Goal: Transaction & Acquisition: Book appointment/travel/reservation

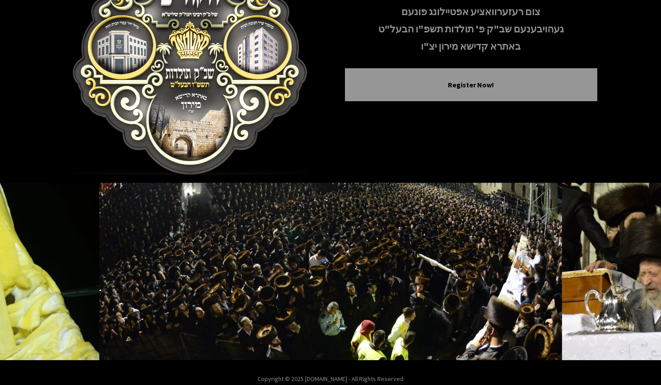
scroll to position [111, 0]
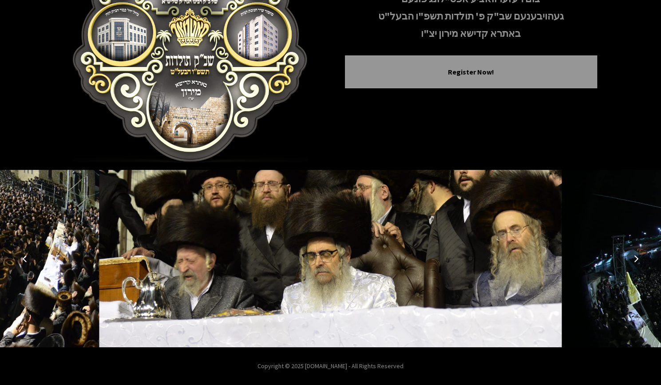
click at [640, 256] on button "Next image" at bounding box center [635, 258] width 21 height 21
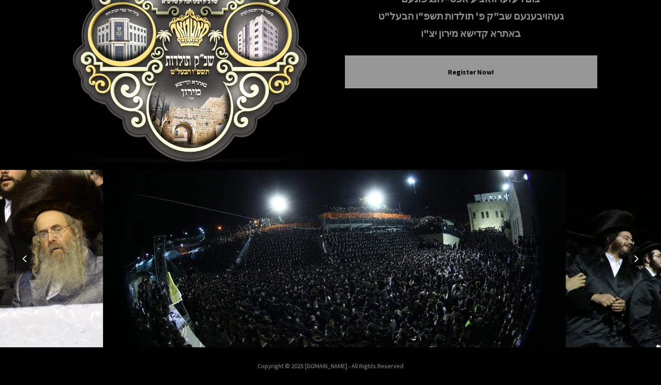
click at [640, 256] on button "Next image" at bounding box center [635, 258] width 21 height 21
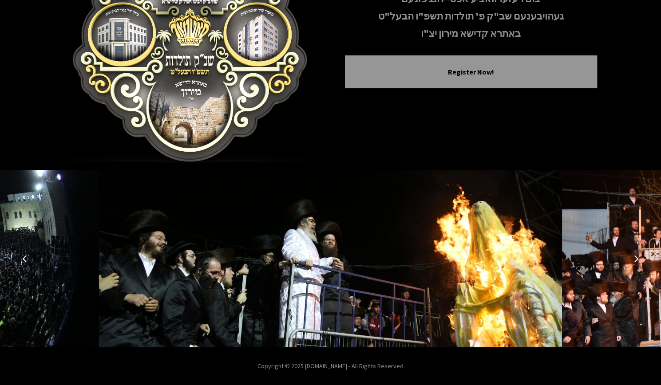
click at [640, 256] on button "Next image" at bounding box center [635, 258] width 21 height 21
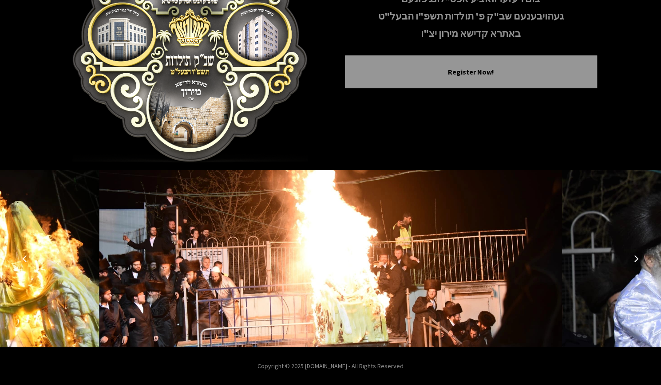
click at [640, 256] on button "Next image" at bounding box center [635, 258] width 21 height 21
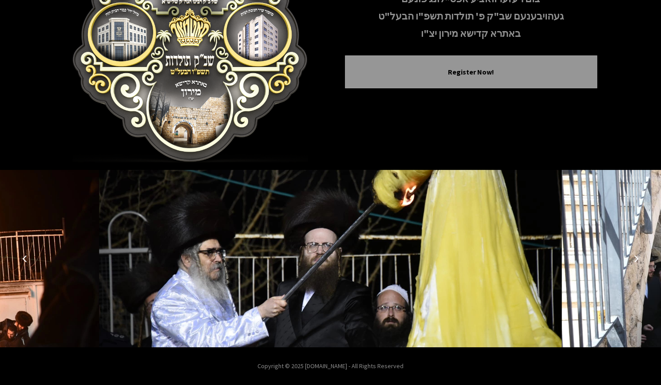
click at [640, 256] on button "Next image" at bounding box center [635, 258] width 21 height 21
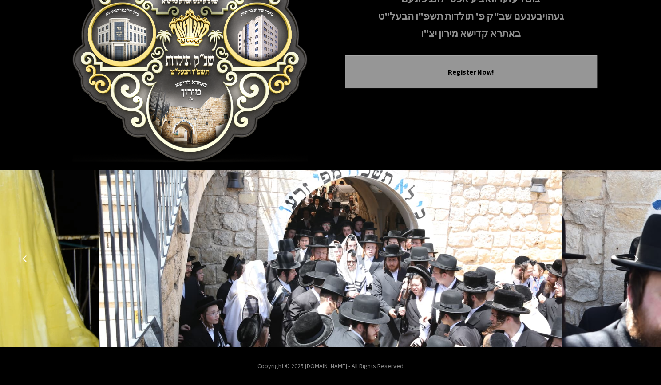
click at [640, 256] on button "Next image" at bounding box center [635, 258] width 21 height 21
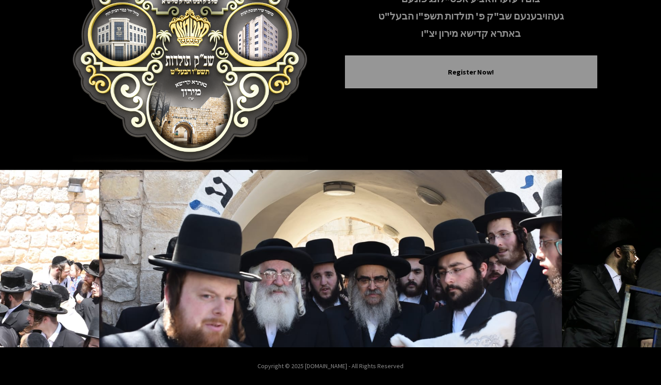
click at [640, 256] on button "Next image" at bounding box center [635, 258] width 21 height 21
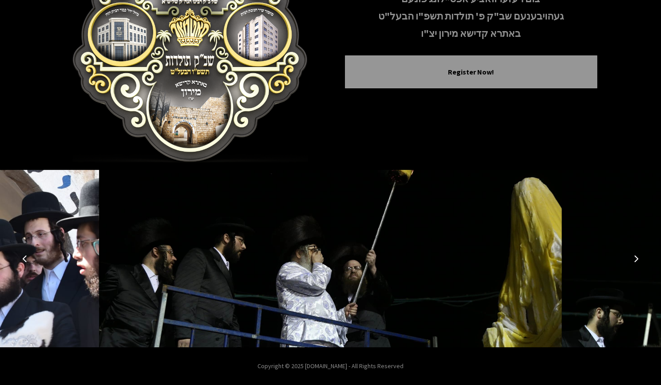
click at [640, 256] on button "Next image" at bounding box center [635, 258] width 21 height 21
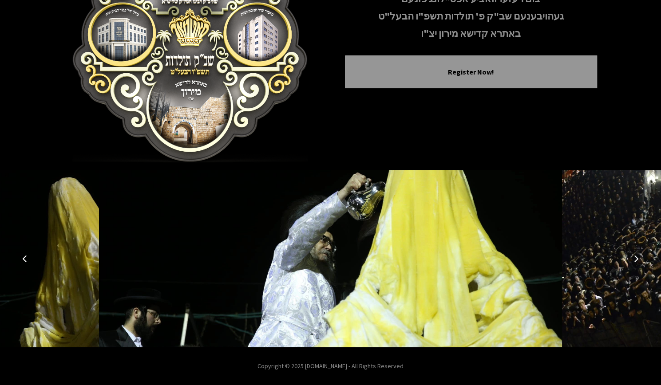
click at [639, 261] on icon "Next image" at bounding box center [635, 258] width 7 height 7
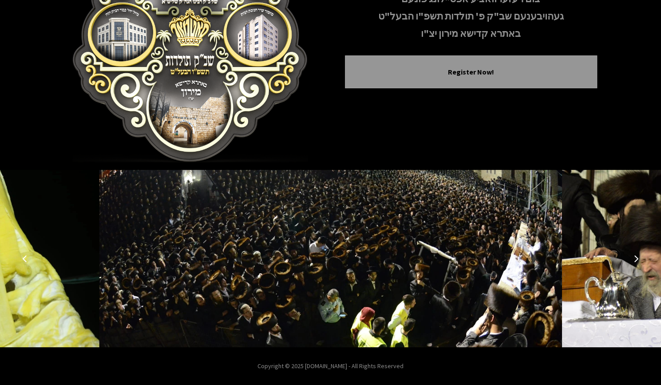
click at [639, 261] on icon "Next image" at bounding box center [635, 258] width 7 height 7
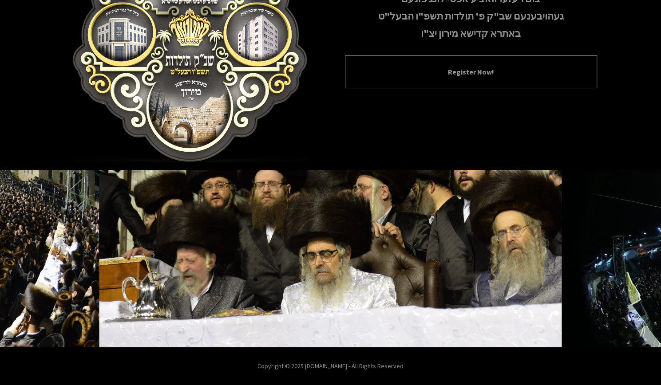
click at [496, 64] on div "Register Now!" at bounding box center [471, 71] width 252 height 33
click at [497, 68] on button "Register Now!" at bounding box center [471, 72] width 230 height 11
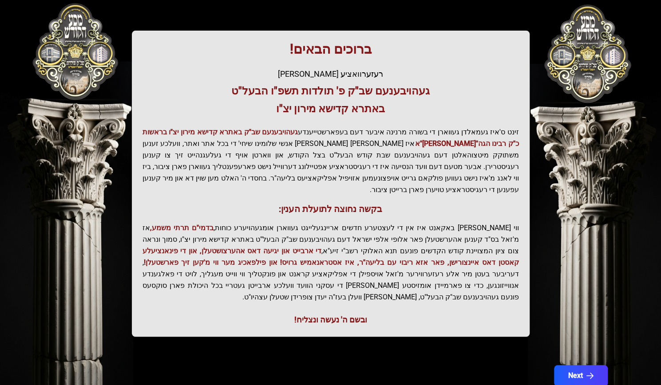
scroll to position [129, 0]
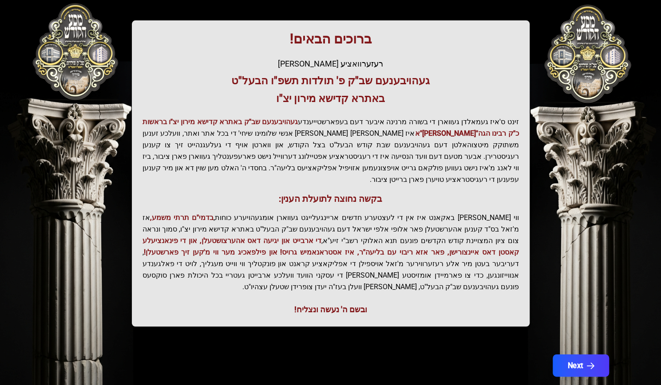
click at [589, 355] on button "Next" at bounding box center [580, 366] width 56 height 22
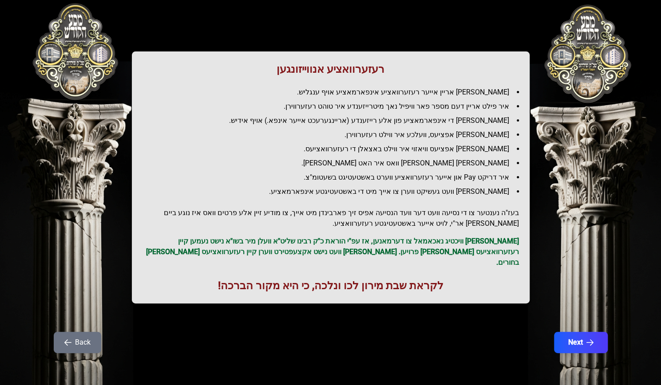
scroll to position [0, 0]
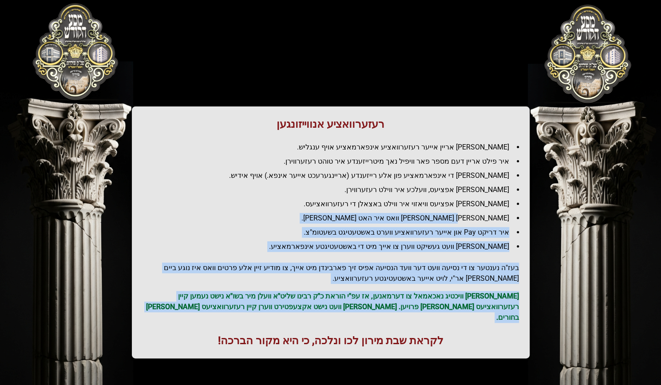
drag, startPoint x: 589, startPoint y: 335, endPoint x: 471, endPoint y: 214, distance: 168.5
click at [471, 214] on div "רעזערוואציע אנווייזונגען איר לייגט אריין אייער רעזערוואציע אינפארמאציע אויף ענג…" at bounding box center [331, 196] width 568 height 351
click at [471, 214] on li "[PERSON_NAME] [PERSON_NAME] וואס איר האט [PERSON_NAME]." at bounding box center [334, 218] width 369 height 11
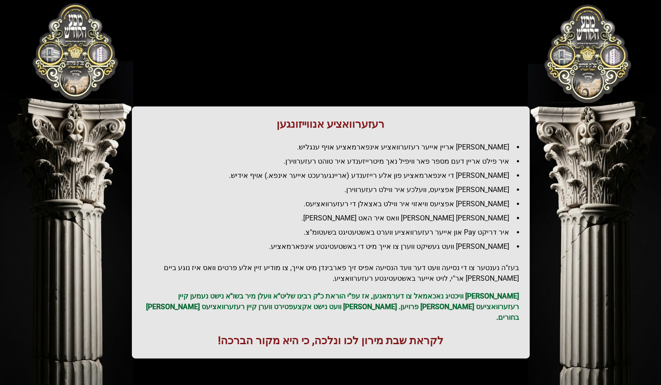
scroll to position [44, 0]
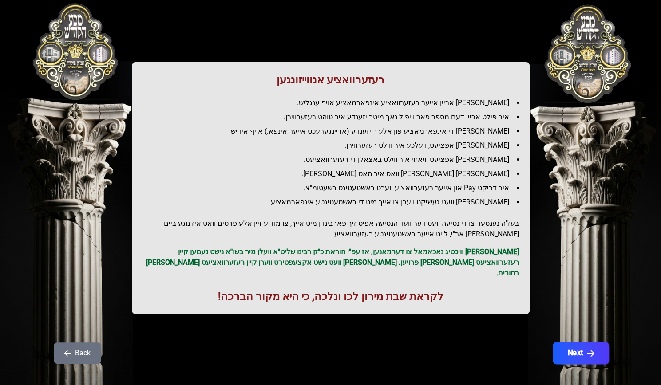
click at [571, 342] on button "Next" at bounding box center [580, 353] width 56 height 22
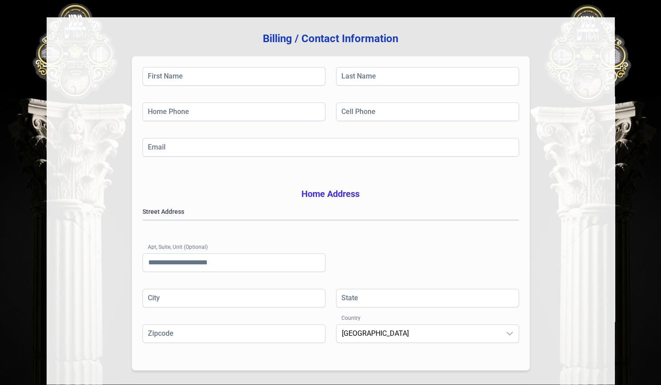
scroll to position [0, 0]
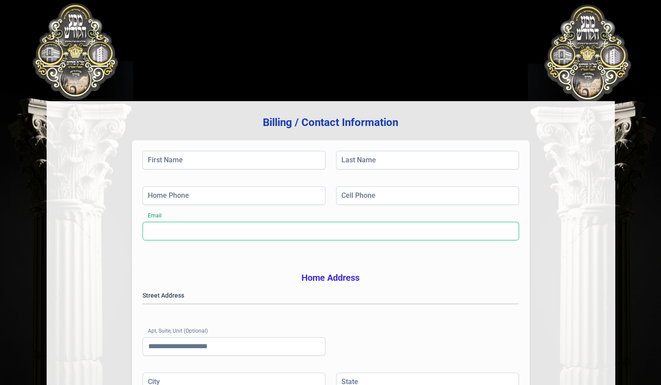
click at [493, 239] on input "Email" at bounding box center [330, 231] width 376 height 19
